Goal: Task Accomplishment & Management: Manage account settings

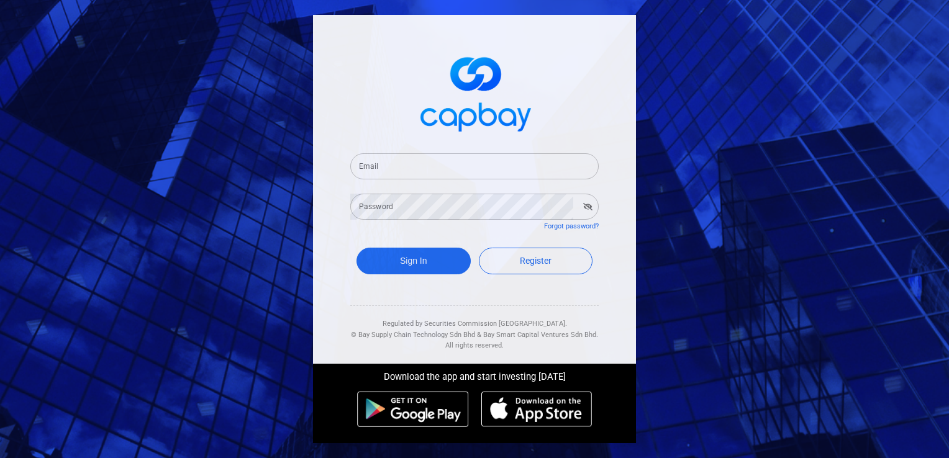
click at [436, 170] on input "Email" at bounding box center [474, 166] width 248 height 26
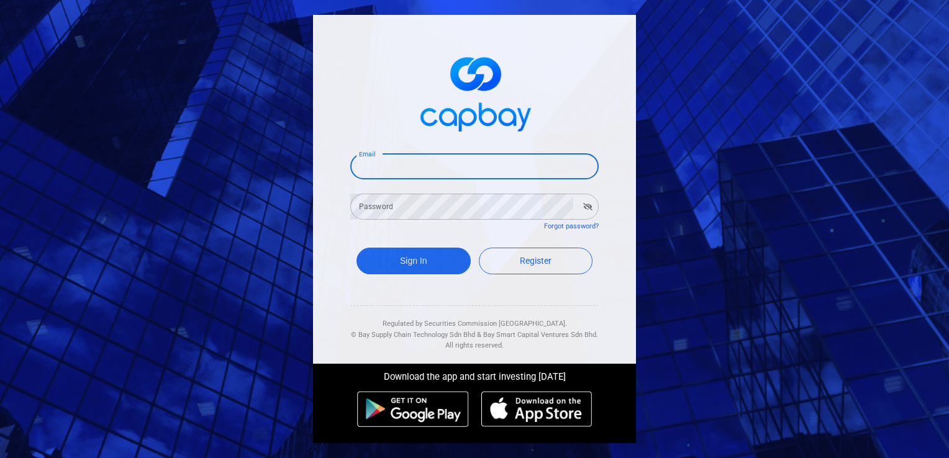
type input "[EMAIL_ADDRESS][DOMAIN_NAME]"
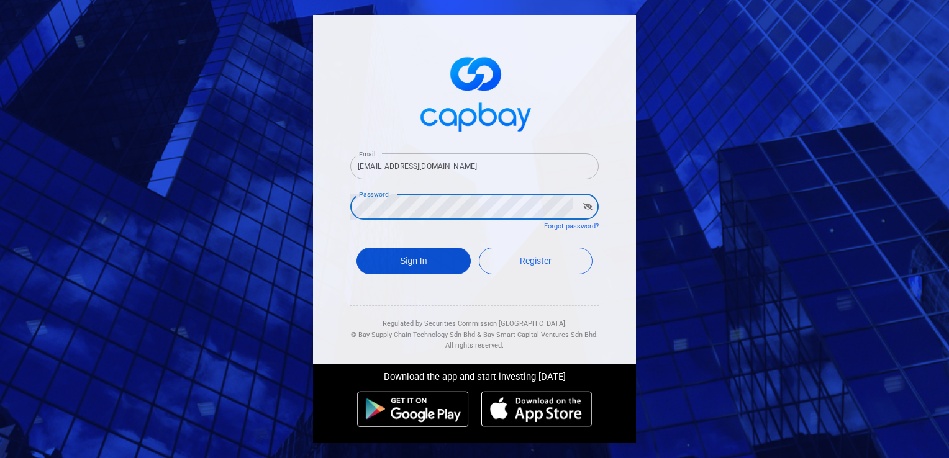
click at [414, 263] on button "Sign In" at bounding box center [413, 261] width 114 height 27
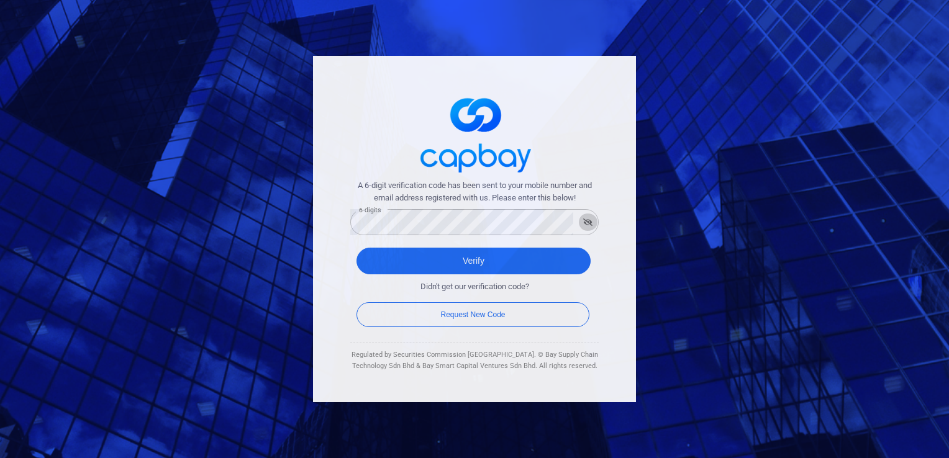
click at [589, 224] on icon "button" at bounding box center [587, 222] width 9 height 7
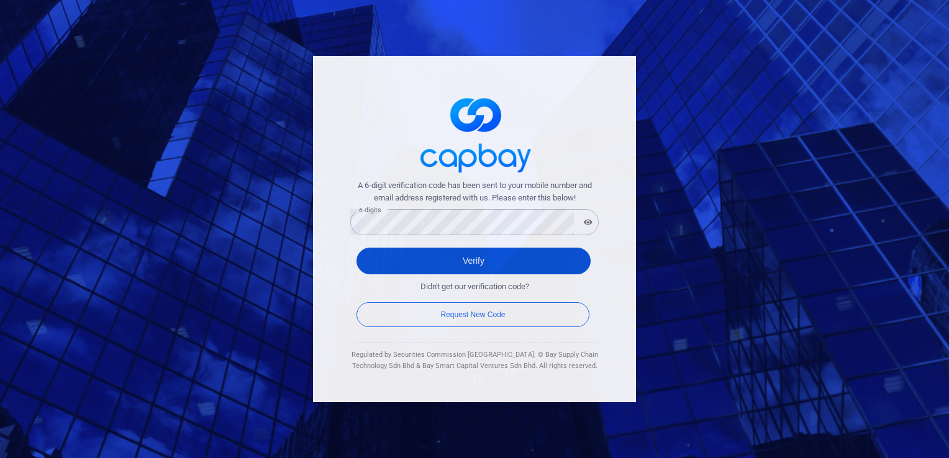
click at [474, 260] on button "Verify" at bounding box center [473, 261] width 234 height 27
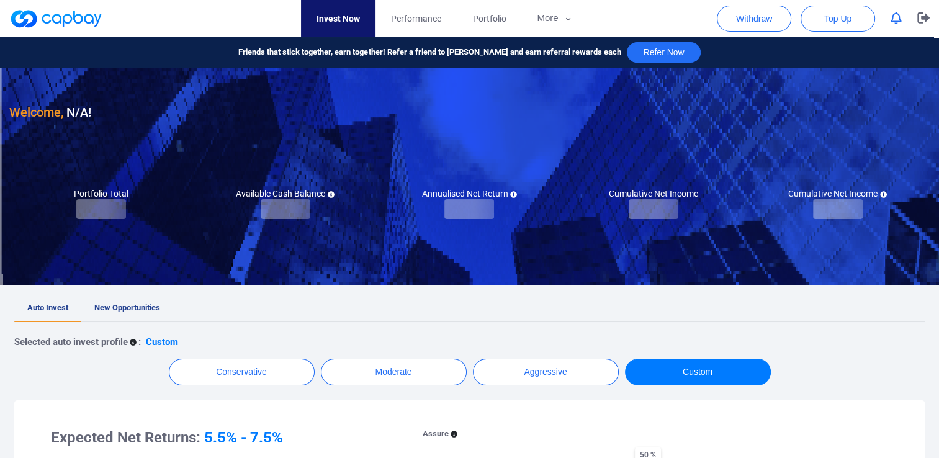
checkbox input "true"
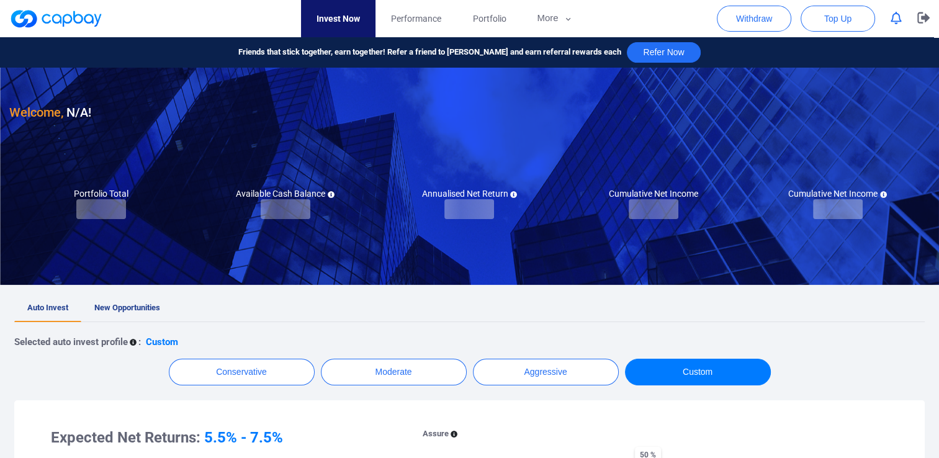
checkbox input "true"
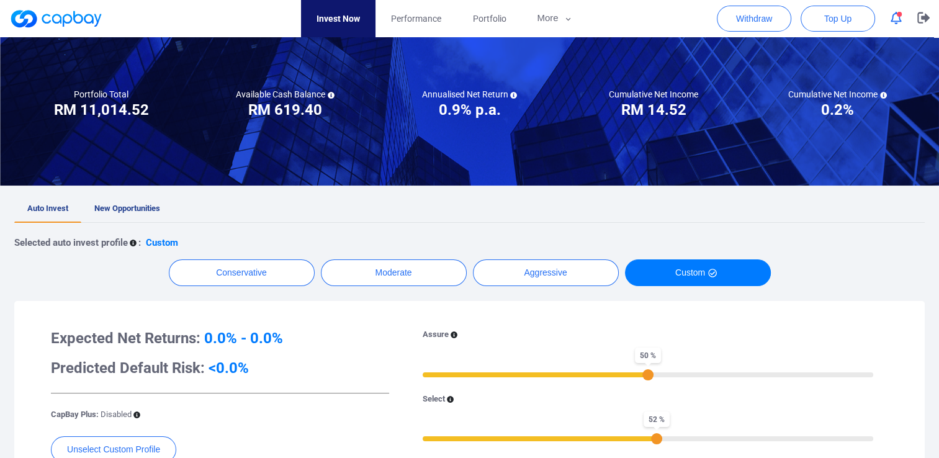
scroll to position [62, 0]
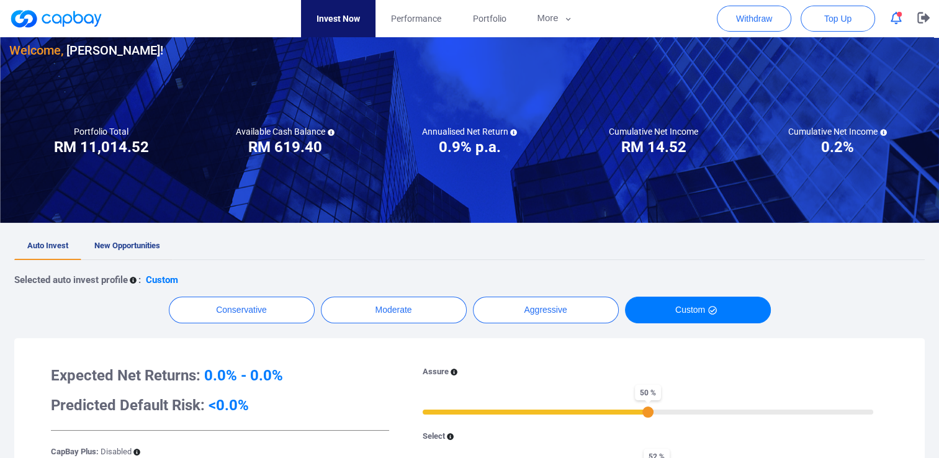
click at [142, 245] on span "New Opportunities" at bounding box center [127, 245] width 66 height 9
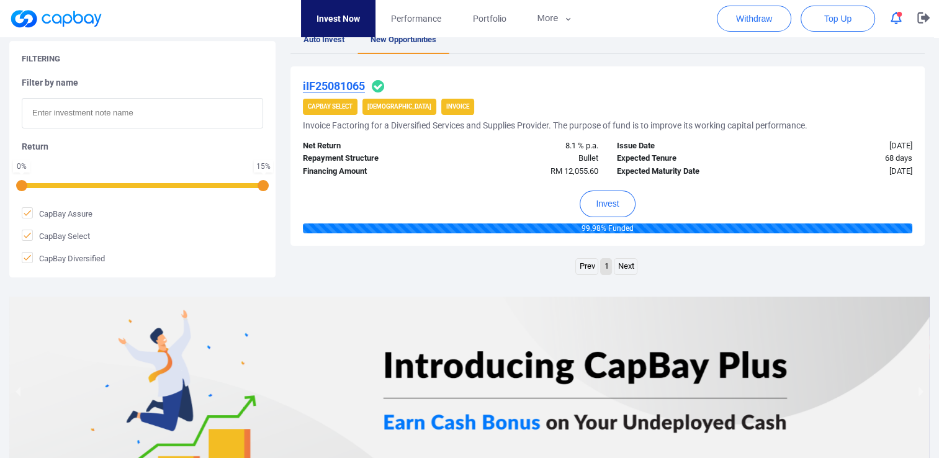
scroll to position [83, 0]
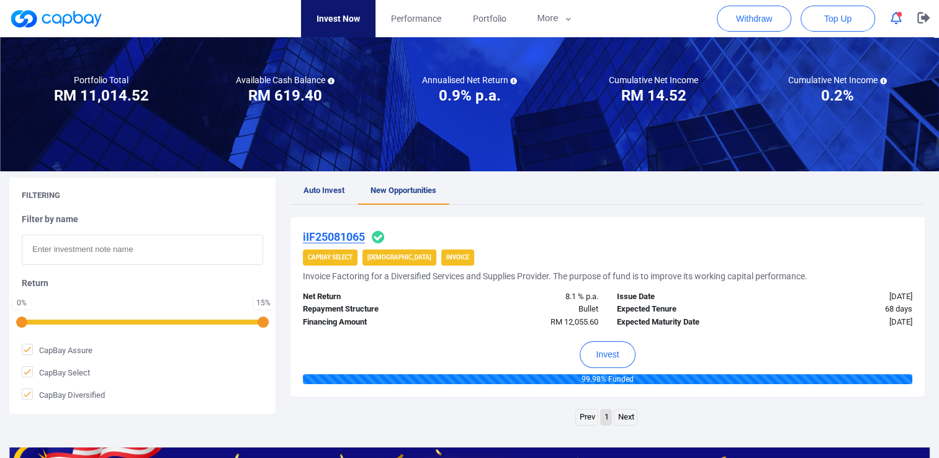
click at [320, 189] on span "Auto Invest" at bounding box center [324, 190] width 41 height 9
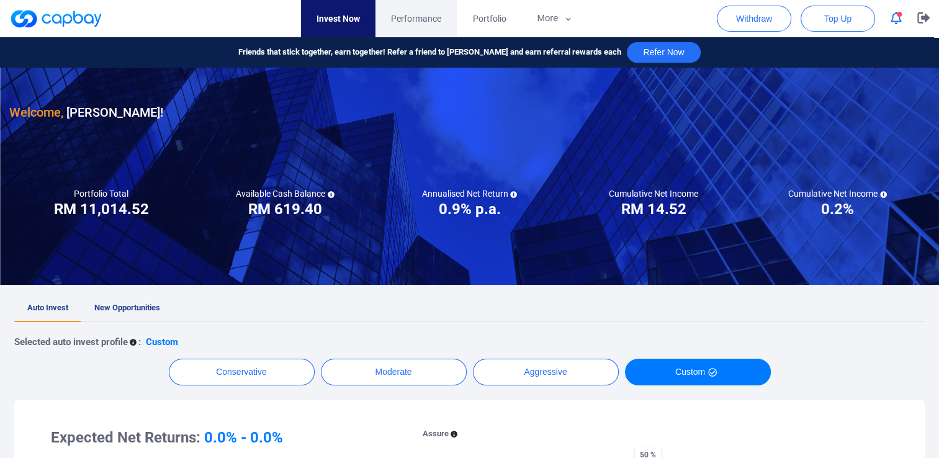
click at [414, 16] on span "Performance" at bounding box center [416, 19] width 50 height 14
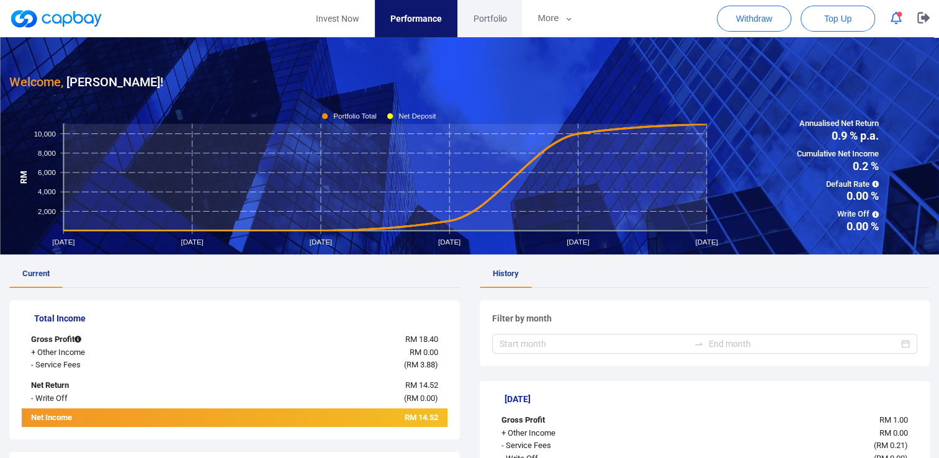
click at [494, 14] on span "Portfolio" at bounding box center [490, 19] width 34 height 14
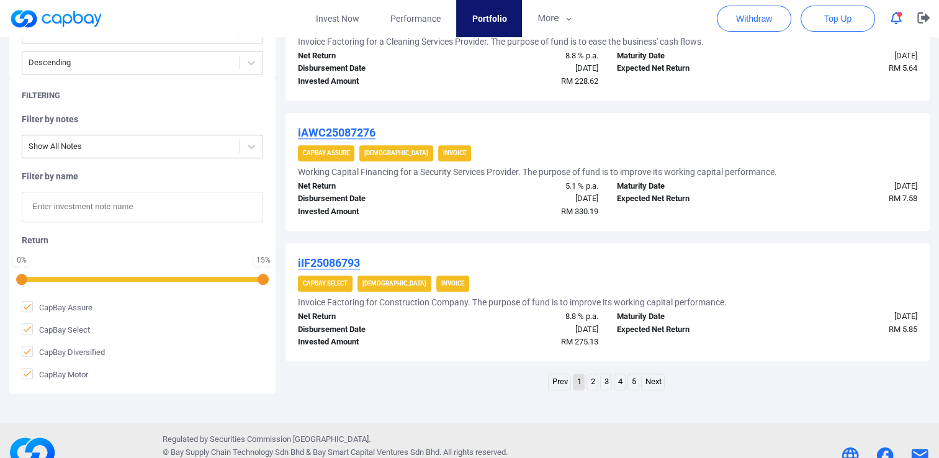
scroll to position [1282, 0]
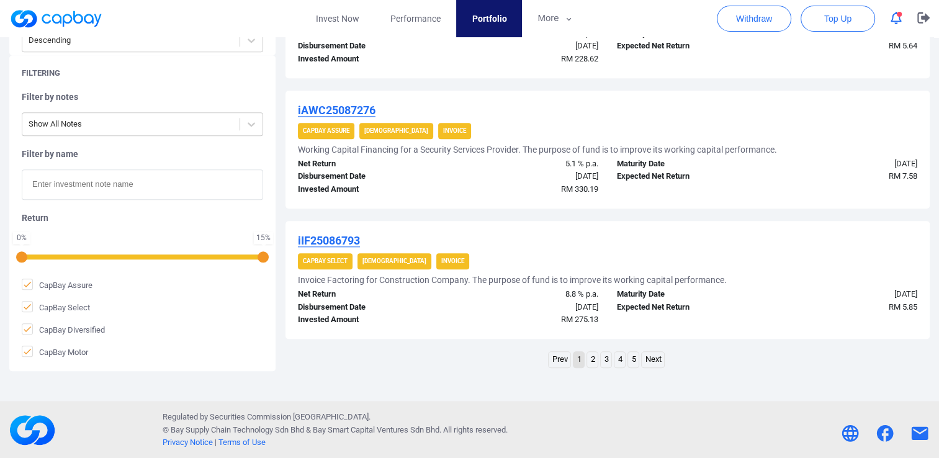
click at [661, 359] on link "Next" at bounding box center [653, 360] width 22 height 16
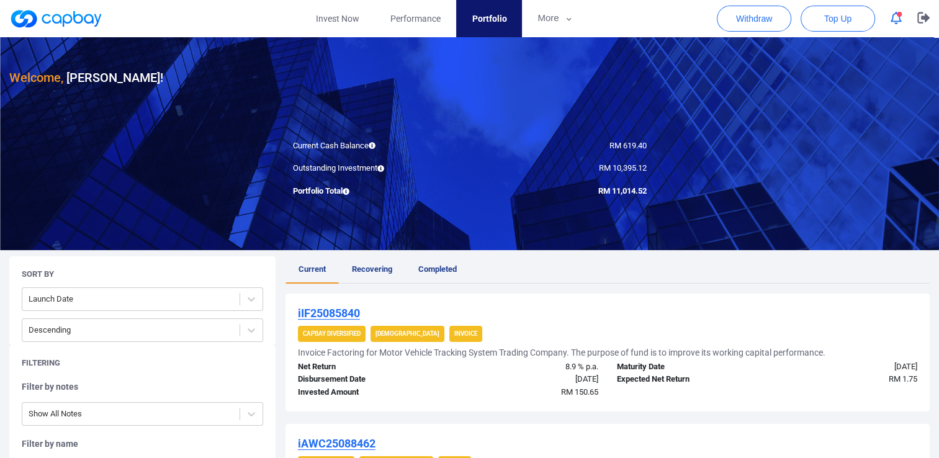
scroll to position [0, 0]
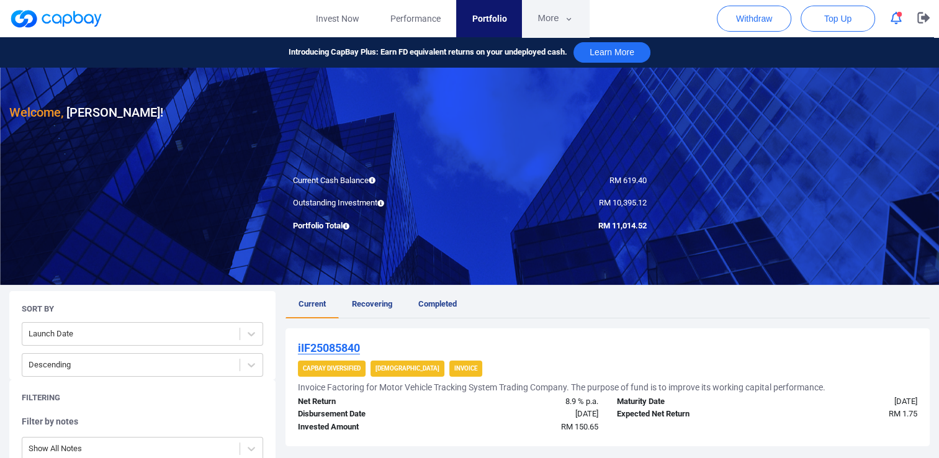
click at [550, 16] on button "More" at bounding box center [555, 18] width 66 height 37
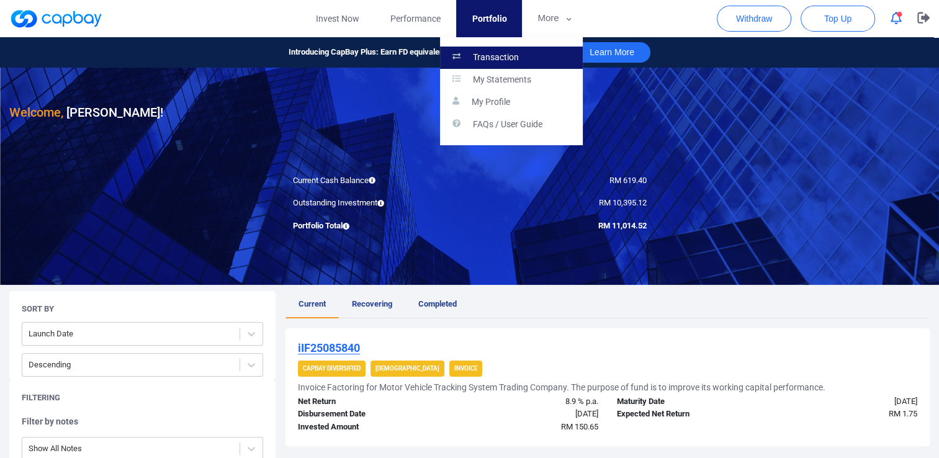
click at [502, 52] on p "Transaction" at bounding box center [496, 57] width 46 height 11
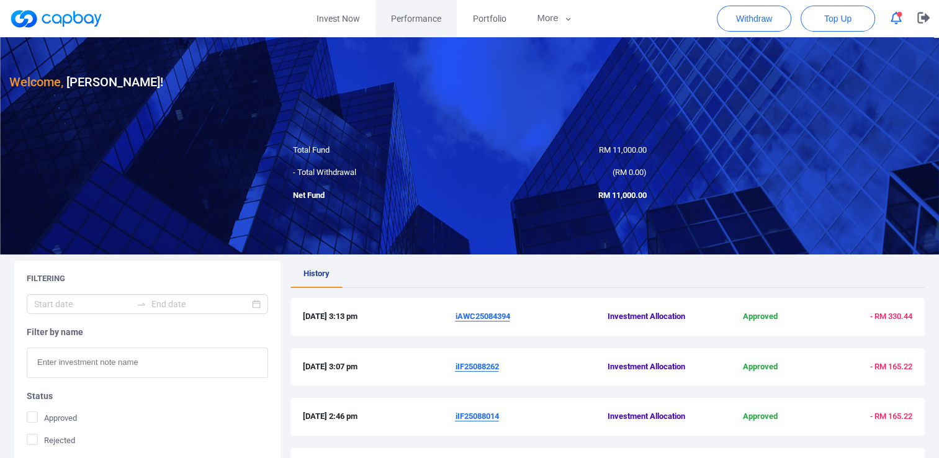
click at [402, 19] on span "Performance" at bounding box center [416, 19] width 50 height 14
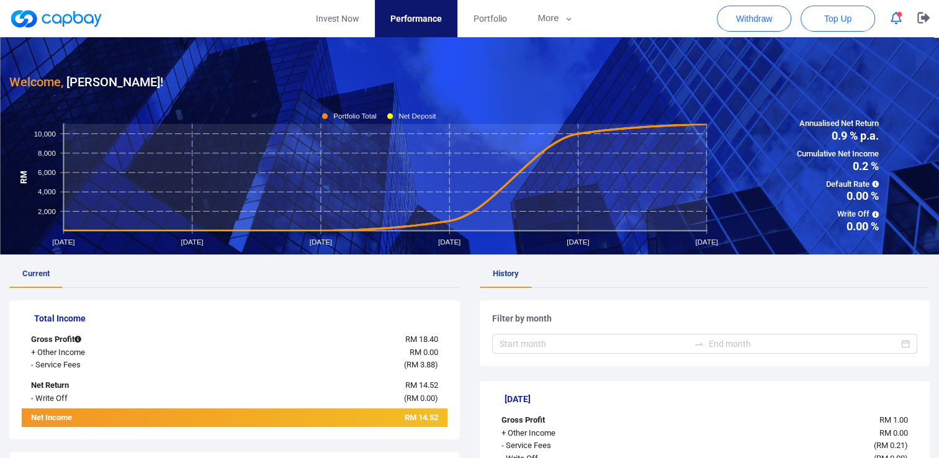
click at [425, 59] on div "Welcome, [PERSON_NAME] !" at bounding box center [469, 64] width 921 height 55
click at [481, 16] on span "Portfolio" at bounding box center [490, 19] width 34 height 14
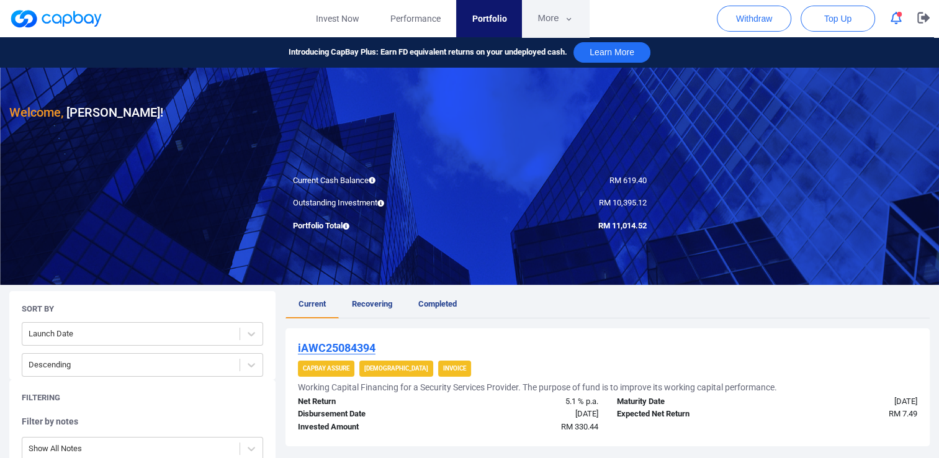
click at [556, 15] on button "More" at bounding box center [555, 18] width 66 height 37
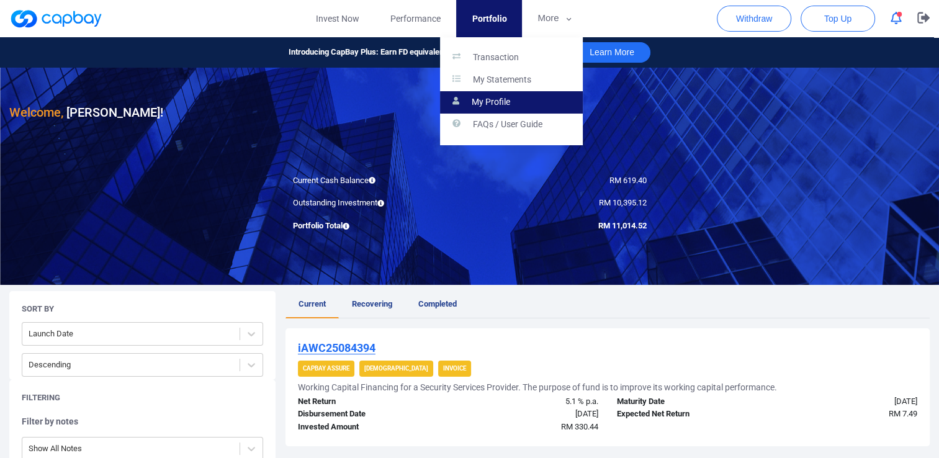
click at [502, 98] on p "My Profile" at bounding box center [491, 102] width 38 height 11
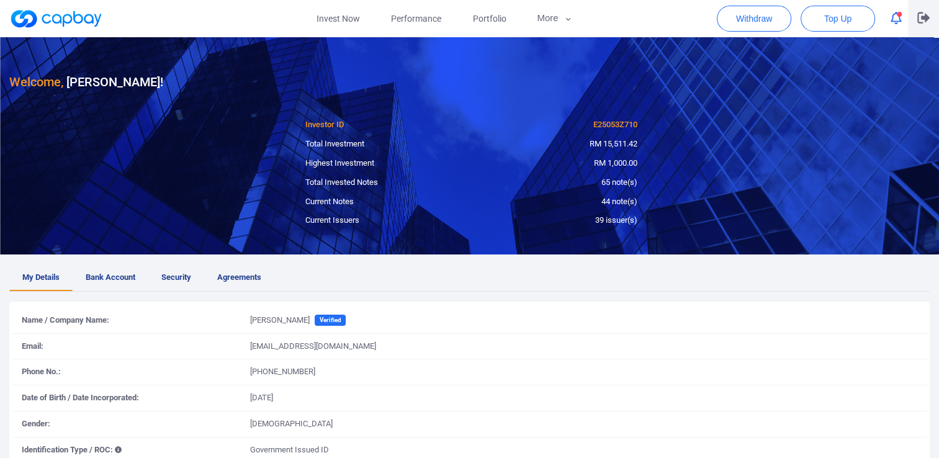
click at [928, 17] on icon "button" at bounding box center [924, 17] width 12 height 11
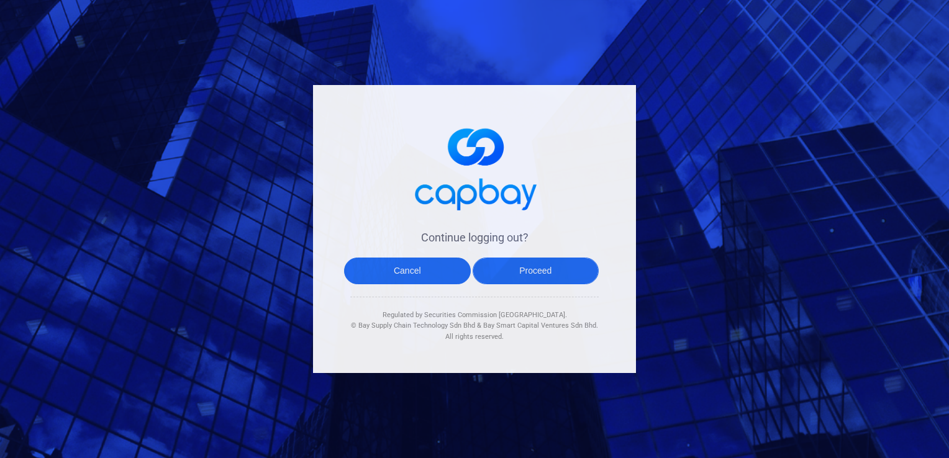
click at [540, 265] on button "Proceed" at bounding box center [536, 271] width 127 height 27
